Goal: Transaction & Acquisition: Purchase product/service

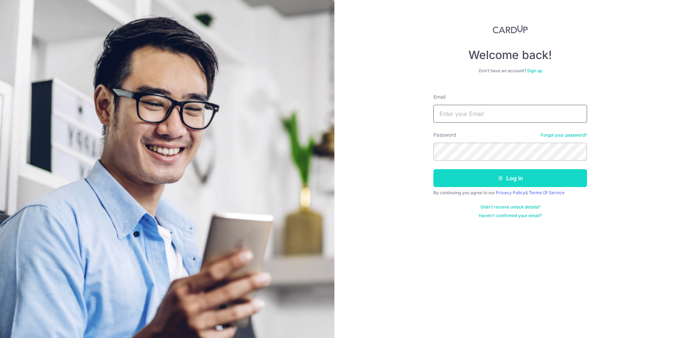
type input "lessan76@yahoo.com.sg"
click at [477, 180] on button "Log in" at bounding box center [510, 178] width 154 height 18
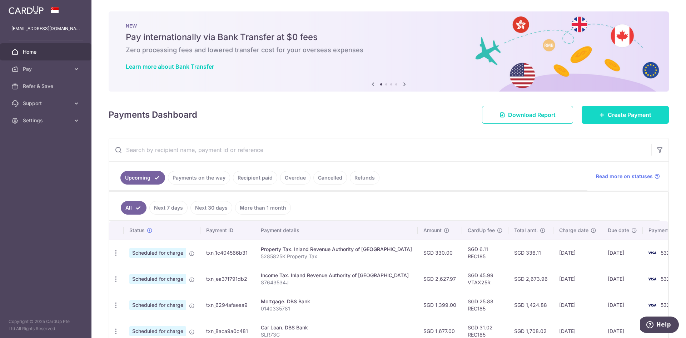
click at [598, 118] on link "Create Payment" at bounding box center [625, 115] width 87 height 18
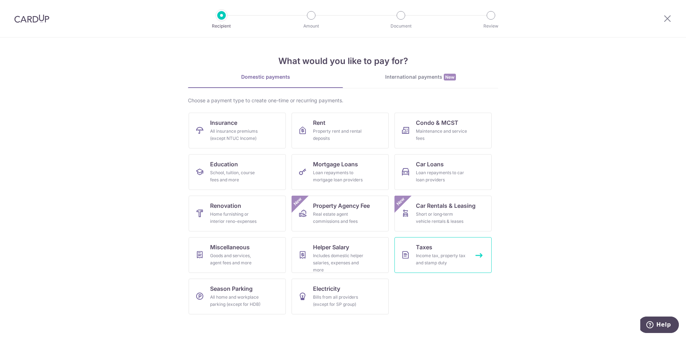
click at [427, 246] on span "Taxes" at bounding box center [424, 247] width 16 height 9
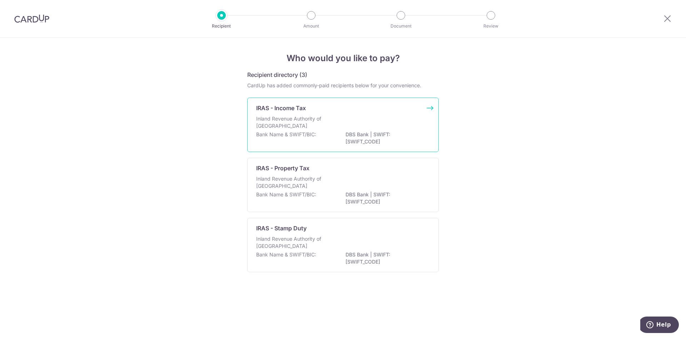
click at [294, 111] on p "IRAS - Income Tax" at bounding box center [281, 108] width 50 height 9
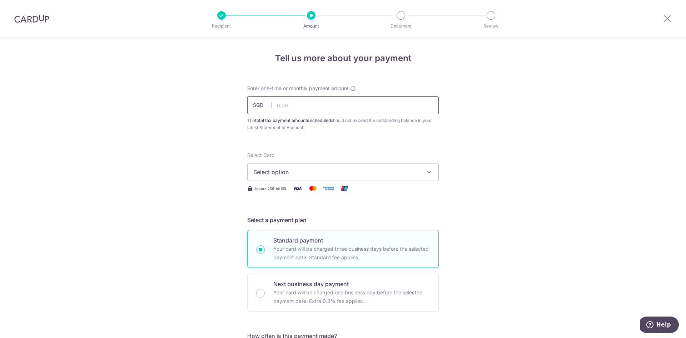
click at [292, 105] on input "text" at bounding box center [343, 105] width 192 height 18
type input "2,627.83"
click at [356, 172] on span "Select option" at bounding box center [336, 172] width 167 height 9
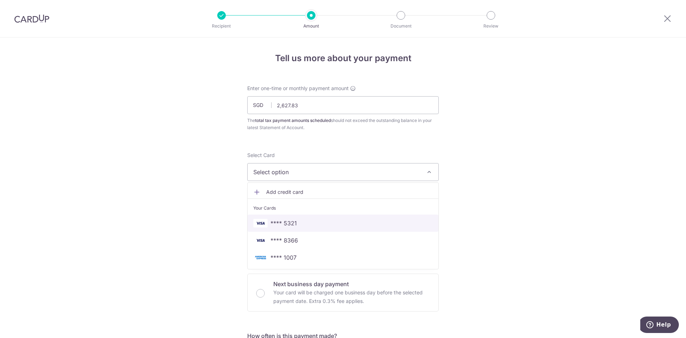
click at [304, 225] on span "**** 5321" at bounding box center [342, 223] width 179 height 9
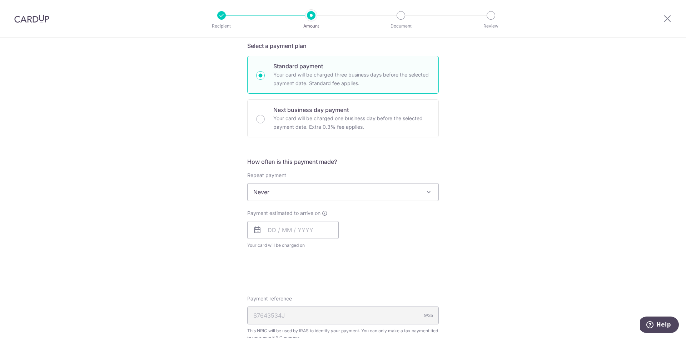
scroll to position [179, 0]
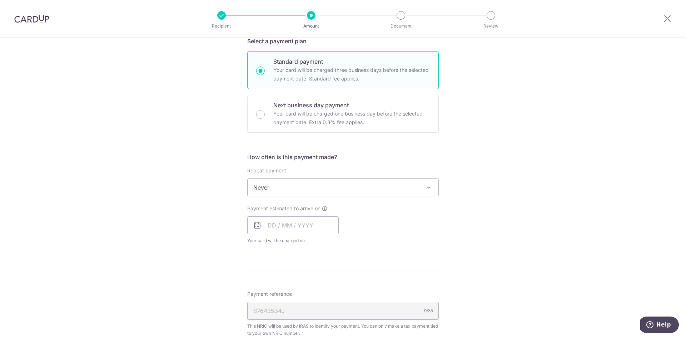
click at [378, 187] on span "Never" at bounding box center [343, 187] width 191 height 17
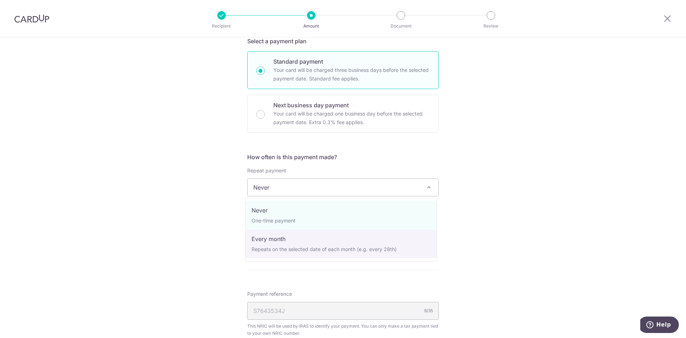
select select "3"
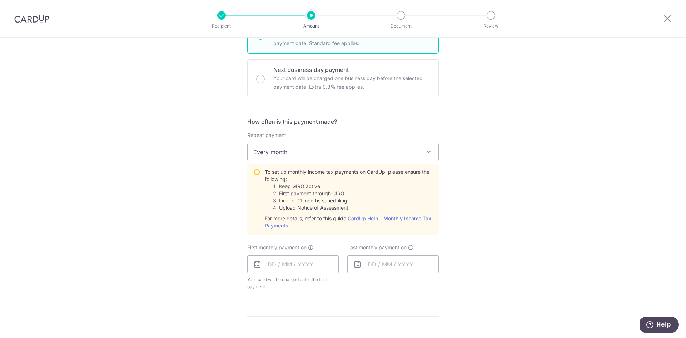
scroll to position [250, 0]
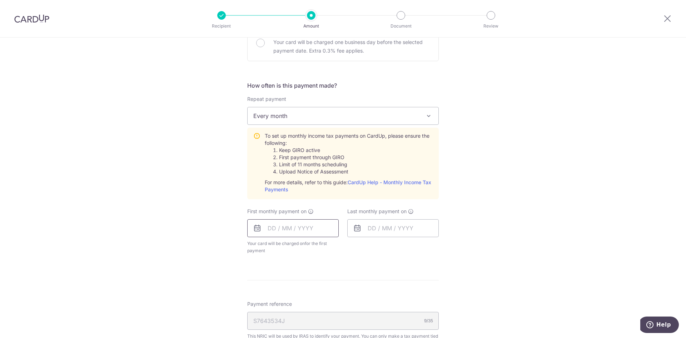
click at [277, 228] on input "text" at bounding box center [292, 228] width 91 height 18
click at [302, 319] on link "24" at bounding box center [304, 321] width 11 height 11
type input "24/09/2025"
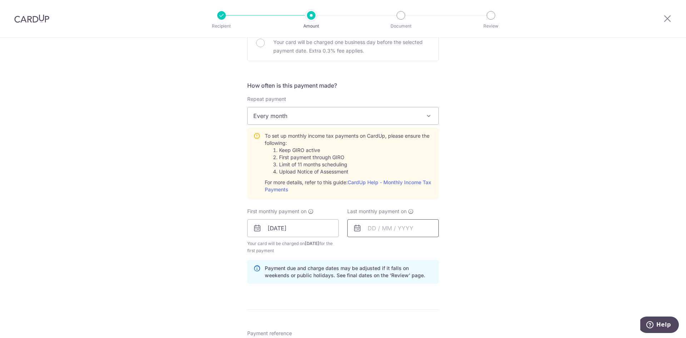
click at [386, 227] on input "text" at bounding box center [392, 228] width 91 height 18
click at [446, 248] on link "Next" at bounding box center [448, 247] width 9 height 9
click at [402, 321] on link "24" at bounding box center [404, 321] width 11 height 11
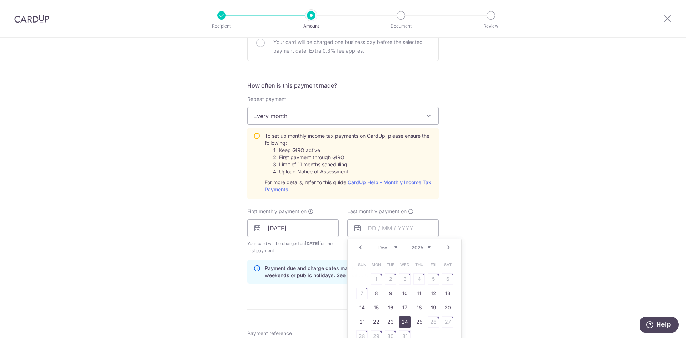
type input "24/12/2025"
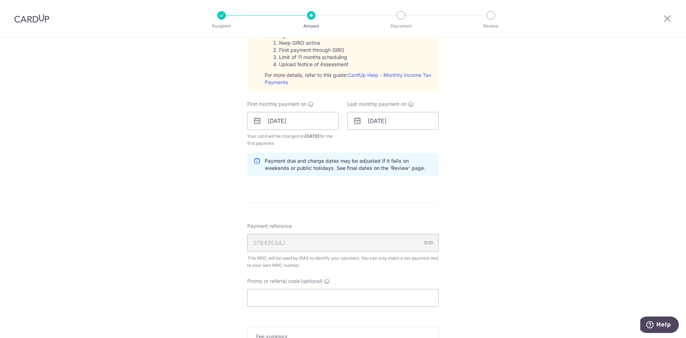
scroll to position [393, 0]
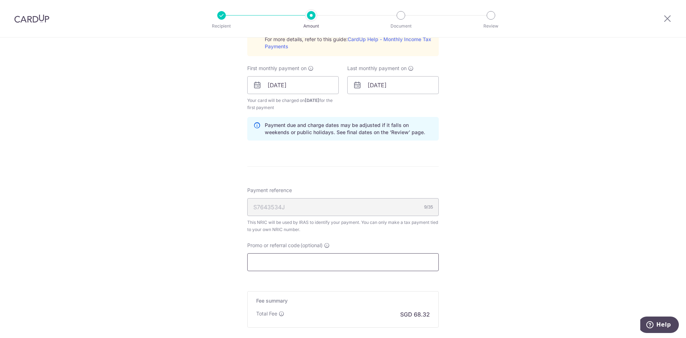
click at [258, 254] on input "Promo or referral code (optional)" at bounding box center [343, 262] width 192 height 18
paste input "VTAX25R"
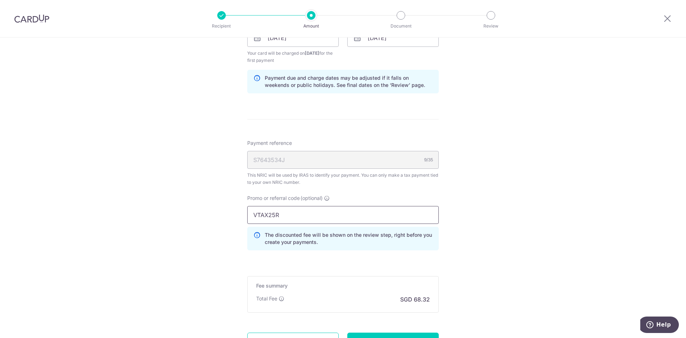
scroll to position [500, 0]
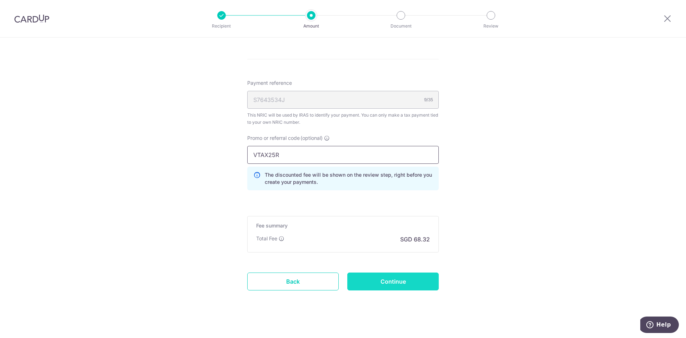
type input "VTAX25R"
click at [399, 279] on input "Continue" at bounding box center [392, 281] width 91 height 18
type input "Create Schedule"
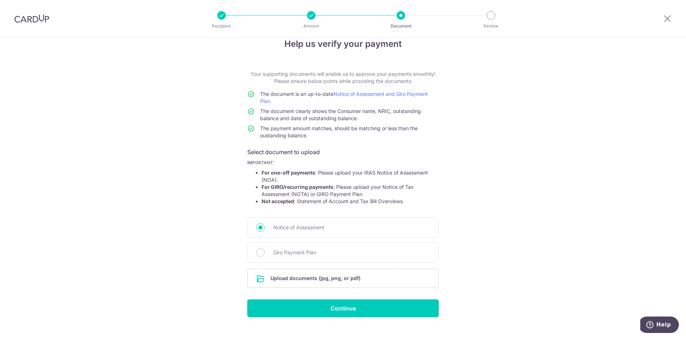
scroll to position [27, 0]
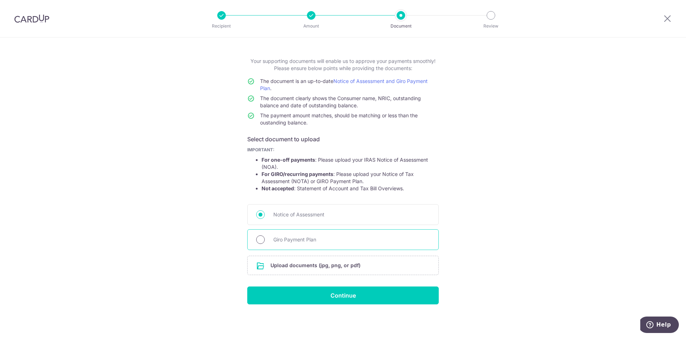
click at [260, 239] on input "Giro Payment Plan" at bounding box center [260, 239] width 9 height 9
radio input "true"
click at [304, 268] on input "file" at bounding box center [343, 265] width 191 height 19
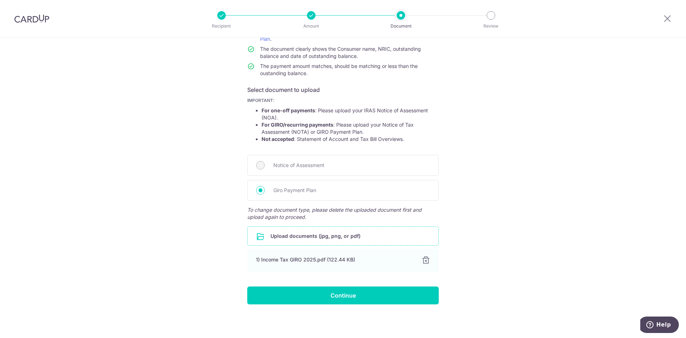
scroll to position [0, 0]
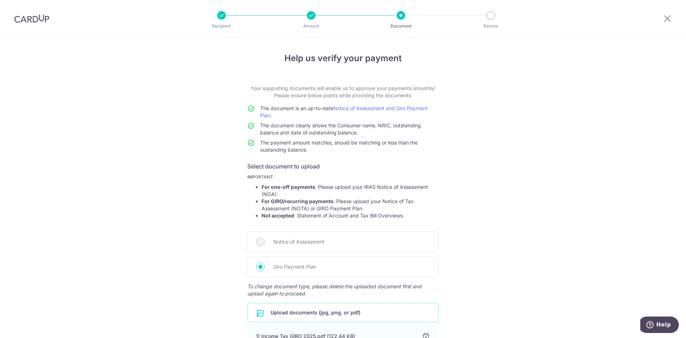
click at [312, 16] on div at bounding box center [311, 15] width 9 height 9
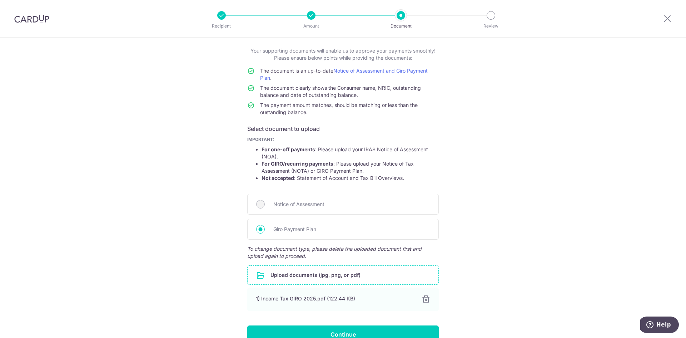
scroll to position [76, 0]
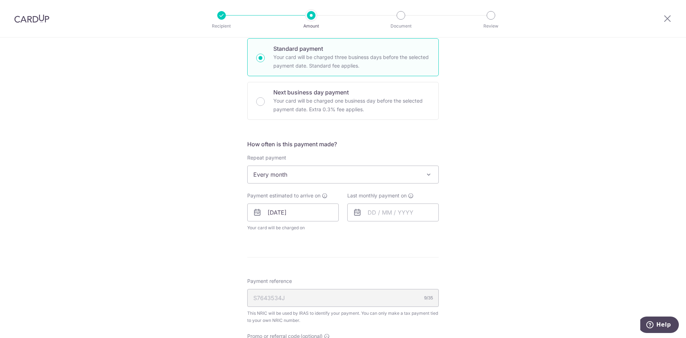
scroll to position [214, 0]
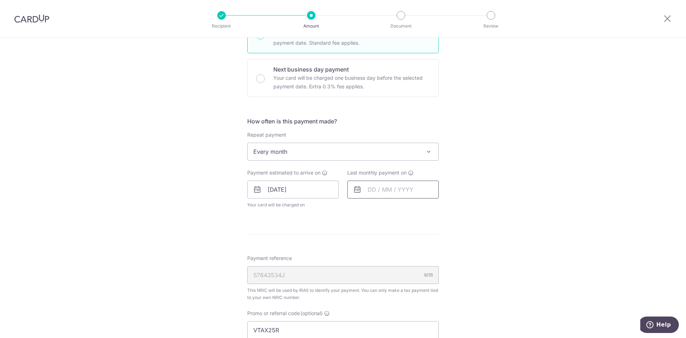
click at [381, 189] on input "text" at bounding box center [392, 189] width 91 height 18
type input "2,627.90"
click at [448, 209] on link "Next" at bounding box center [448, 208] width 9 height 9
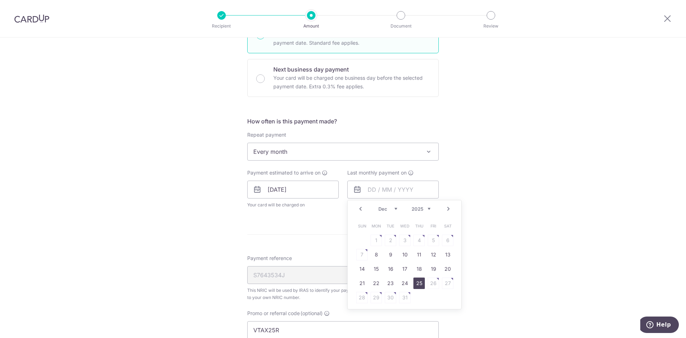
drag, startPoint x: 417, startPoint y: 284, endPoint x: 428, endPoint y: 278, distance: 13.0
click at [417, 284] on link "25" at bounding box center [418, 282] width 11 height 11
type input "25/12/2025"
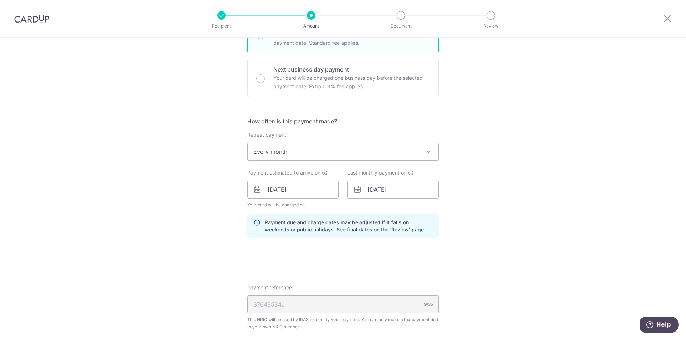
click at [494, 251] on div "Tell us more about your payment Enter one-time or monthly payment amount SGD 2,…" at bounding box center [343, 185] width 686 height 725
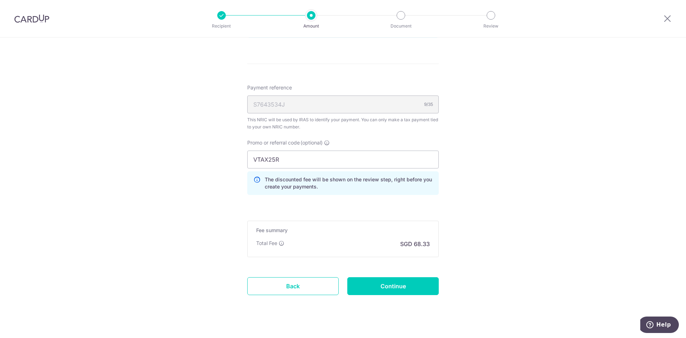
scroll to position [425, 0]
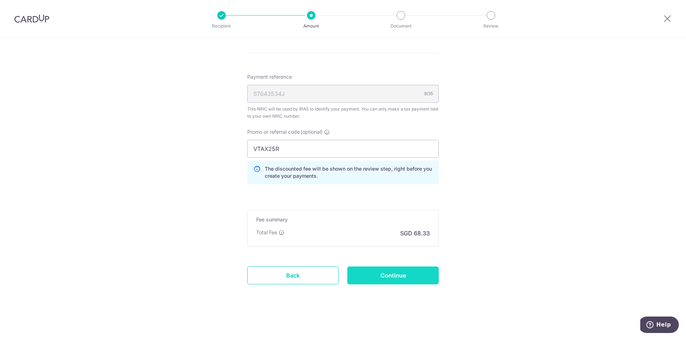
click at [400, 274] on input "Continue" at bounding box center [392, 275] width 91 height 18
type input "Update Schedule"
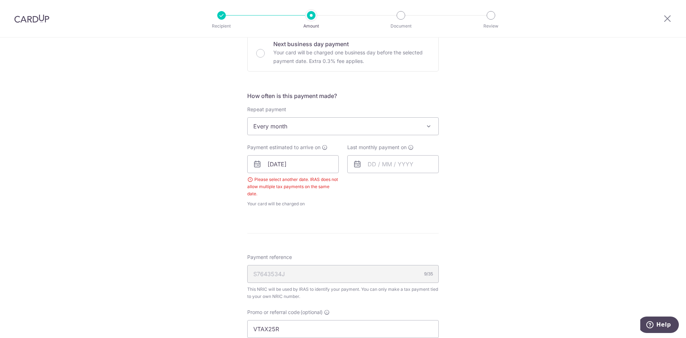
scroll to position [235, 0]
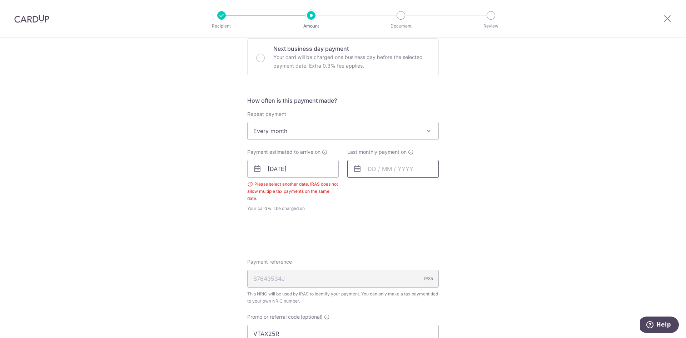
click at [405, 168] on input "text" at bounding box center [392, 169] width 91 height 18
click at [447, 189] on link "Next" at bounding box center [448, 188] width 9 height 9
click at [402, 262] on link "24" at bounding box center [404, 262] width 11 height 11
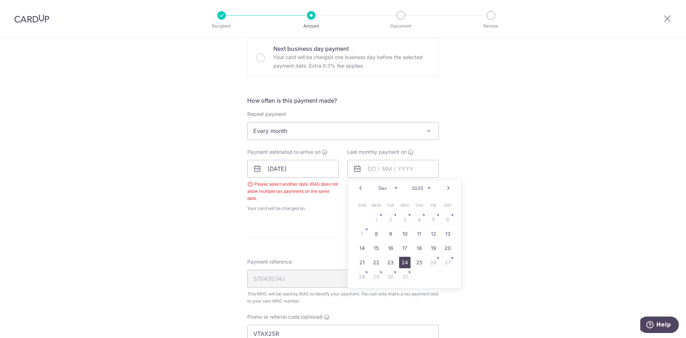
type input "24/12/2025"
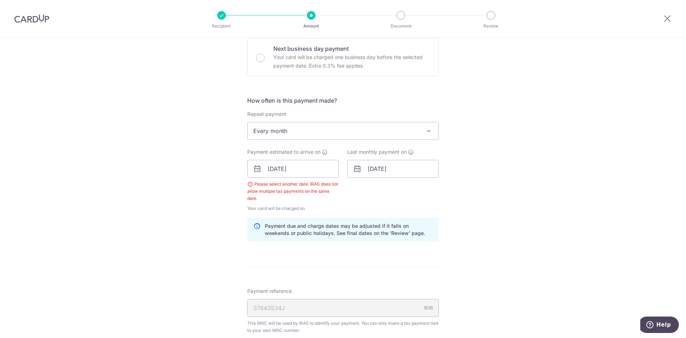
click at [471, 228] on div "Tell us more about your payment Enter one-time or monthly payment amount SGD 2,…" at bounding box center [343, 176] width 686 height 749
click at [295, 168] on input "24/09/2025" at bounding box center [292, 169] width 91 height 18
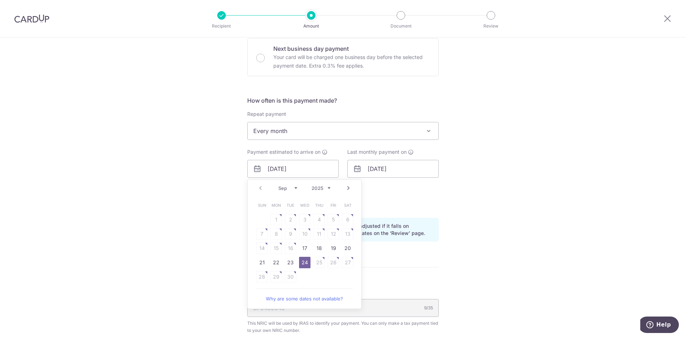
click at [302, 262] on link "24" at bounding box center [304, 262] width 11 height 11
click at [482, 215] on div "Tell us more about your payment Enter one-time or monthly payment amount SGD 2,…" at bounding box center [343, 176] width 686 height 749
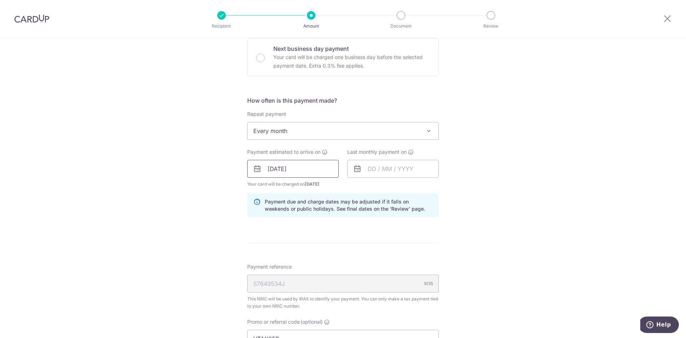
click at [311, 167] on input "24/09/2025" at bounding box center [292, 169] width 91 height 18
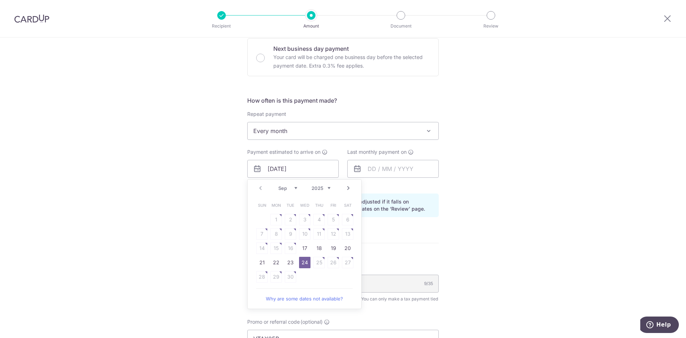
click at [524, 214] on div "Tell us more about your payment Enter one-time or monthly payment amount SGD 2,…" at bounding box center [343, 164] width 686 height 725
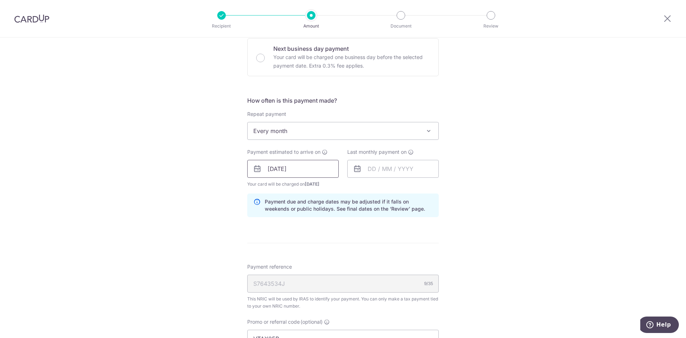
click at [303, 167] on input "24/09/2025" at bounding box center [292, 169] width 91 height 18
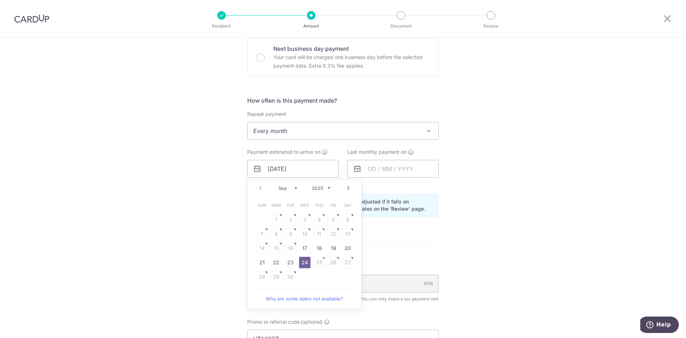
click at [347, 188] on link "Next" at bounding box center [348, 188] width 9 height 9
click at [481, 177] on div "Tell us more about your payment Enter one-time or monthly payment amount SGD 2,…" at bounding box center [343, 164] width 686 height 725
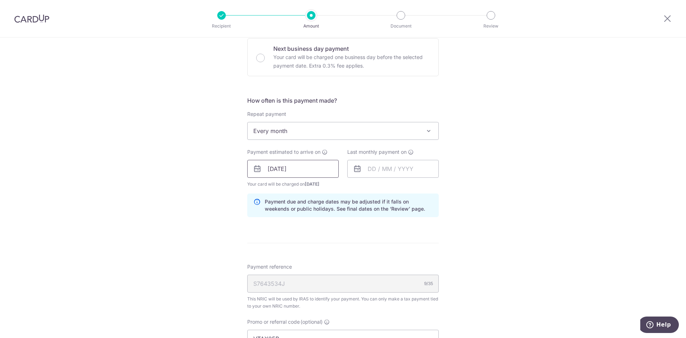
click at [315, 169] on input "24/09/2025" at bounding box center [292, 169] width 91 height 18
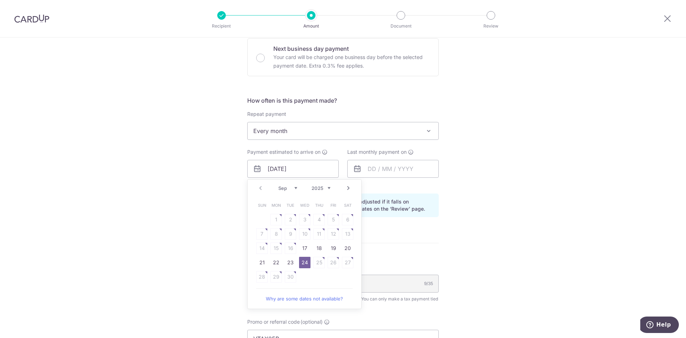
click at [347, 187] on link "Next" at bounding box center [348, 188] width 9 height 9
click at [306, 218] on table "Sun Mon Tue Wed Thu Fri Sat 1 2 3 4 5 6 7 8 9 10 11 12 13 14 15 16 17 18 19 20 …" at bounding box center [305, 241] width 100 height 86
click at [538, 186] on div "Tell us more about your payment Enter one-time or monthly payment amount SGD 2,…" at bounding box center [343, 164] width 686 height 725
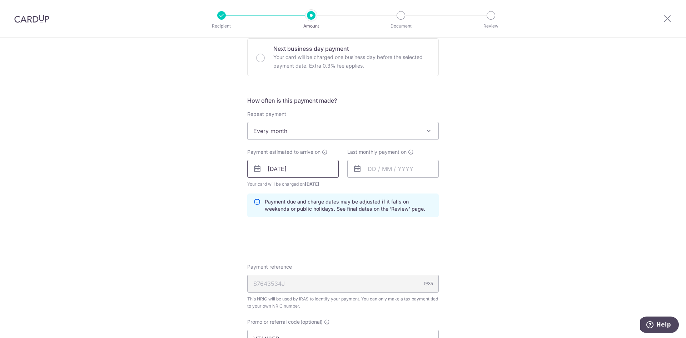
click at [292, 168] on input "24/09/2025" at bounding box center [292, 169] width 91 height 18
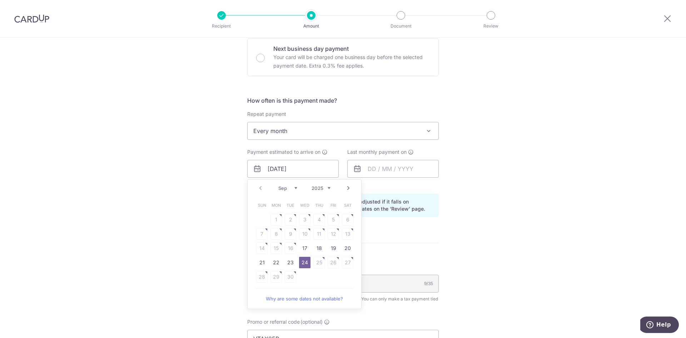
click at [548, 184] on div "Tell us more about your payment Enter one-time or monthly payment amount SGD 2,…" at bounding box center [343, 164] width 686 height 725
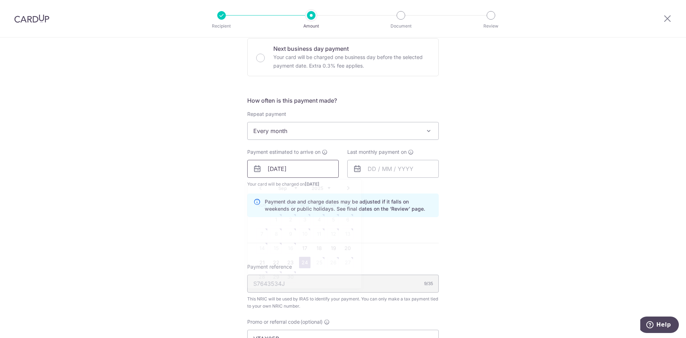
click at [328, 169] on input "24/09/2025" at bounding box center [292, 169] width 91 height 18
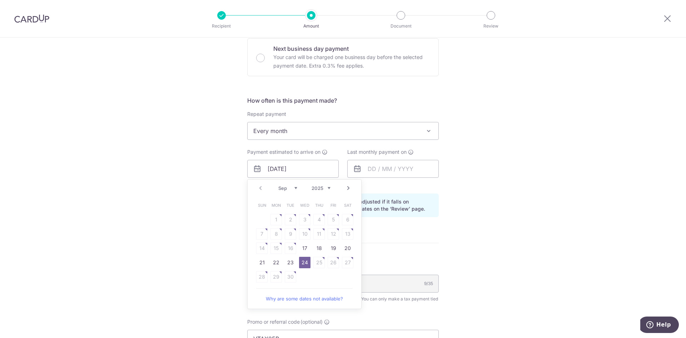
click at [347, 187] on link "Next" at bounding box center [348, 188] width 9 height 9
click at [346, 218] on table "Sun Mon Tue Wed Thu Fri Sat 1 2 3 4 5 6 7 8 9 10 11 12 13 14 15 16 17 18 19 20 …" at bounding box center [305, 248] width 100 height 100
